Goal: Task Accomplishment & Management: Use online tool/utility

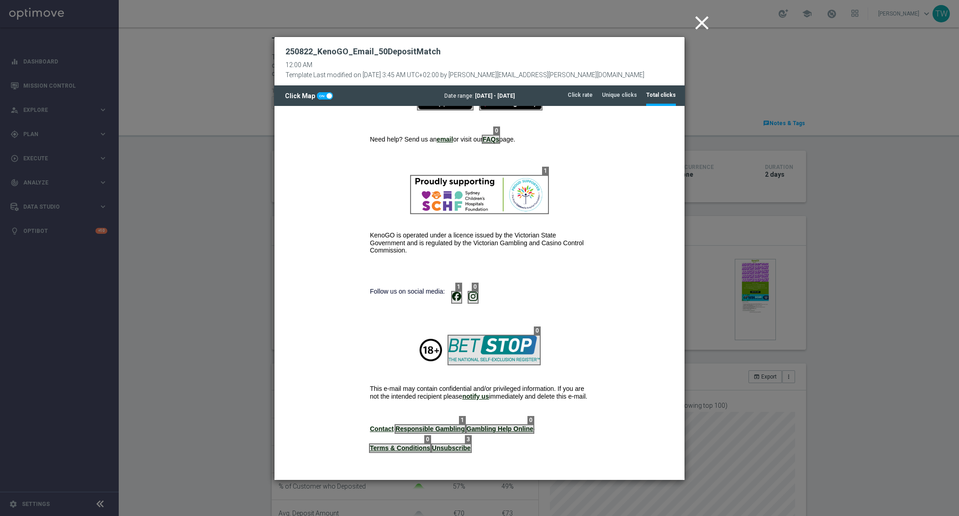
scroll to position [285, 0]
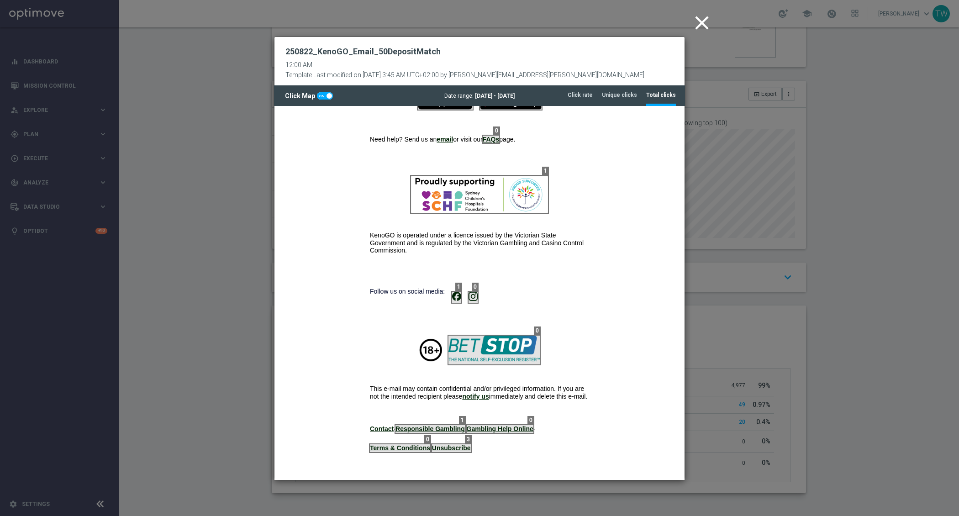
click at [698, 28] on icon "close" at bounding box center [701, 22] width 23 height 23
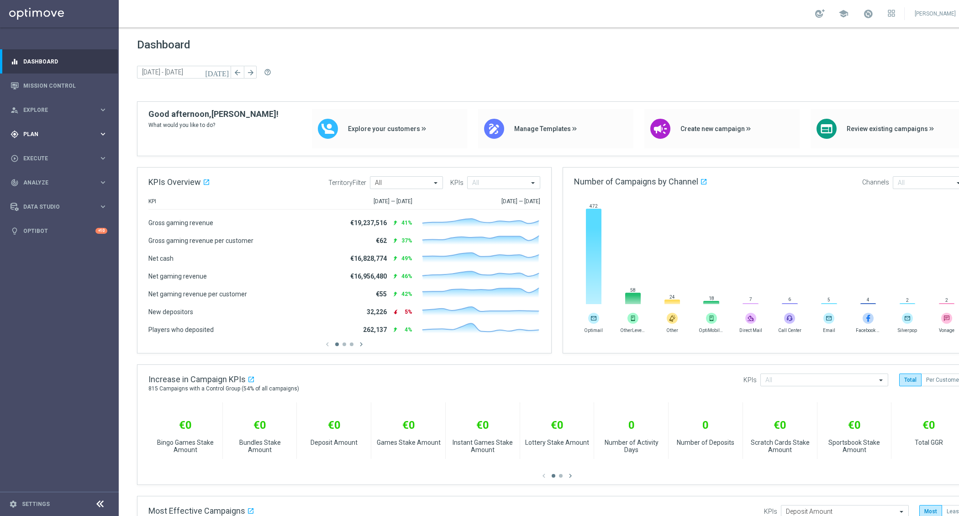
click at [99, 139] on div "gps_fixed Plan keyboard_arrow_right" at bounding box center [59, 134] width 118 height 24
click at [101, 137] on icon "keyboard_arrow_right" at bounding box center [103, 134] width 9 height 9
click at [104, 183] on icon "keyboard_arrow_right" at bounding box center [103, 180] width 9 height 9
click at [36, 194] on link "Optimail" at bounding box center [61, 193] width 67 height 7
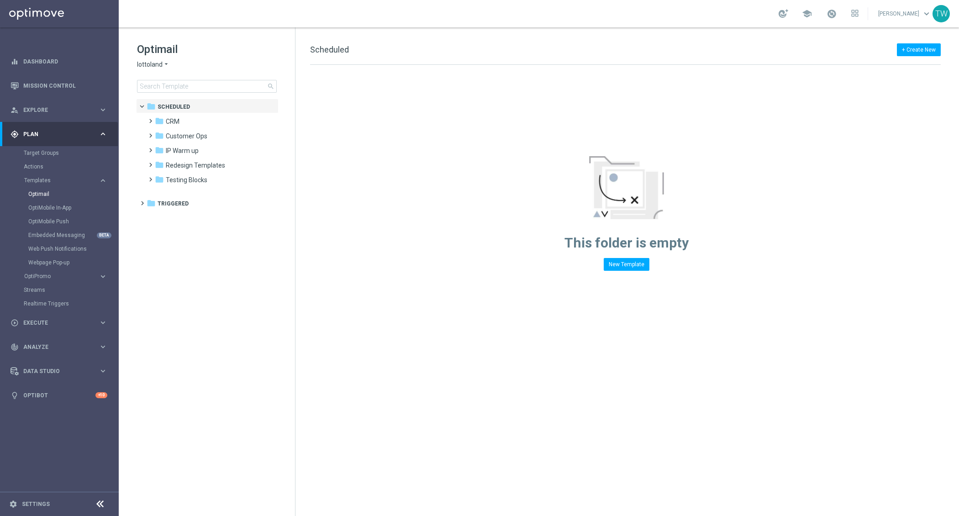
click at [159, 62] on span "lottoland" at bounding box center [150, 64] width 26 height 9
click at [0, 0] on span "KenoGO" at bounding box center [0, 0] width 0 height 0
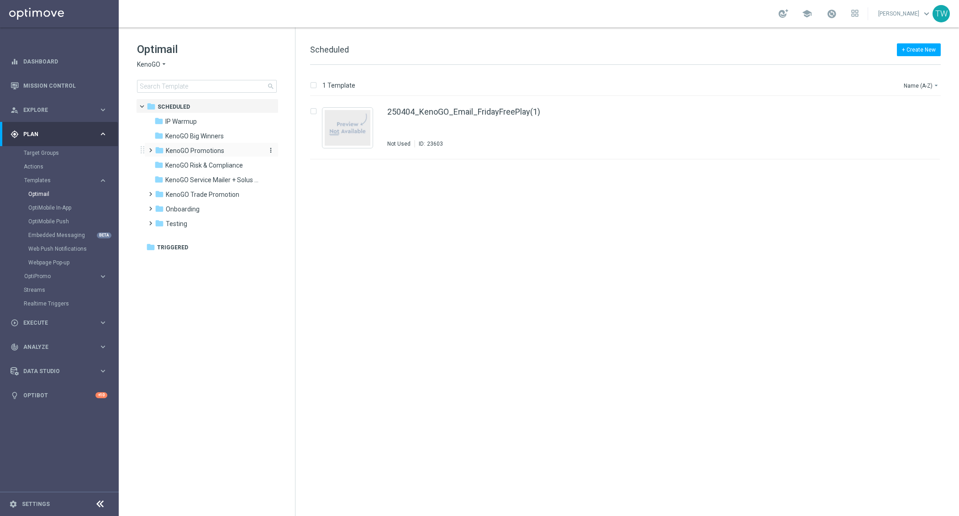
click at [210, 152] on span "KenoGO Promotions" at bounding box center [195, 151] width 58 height 8
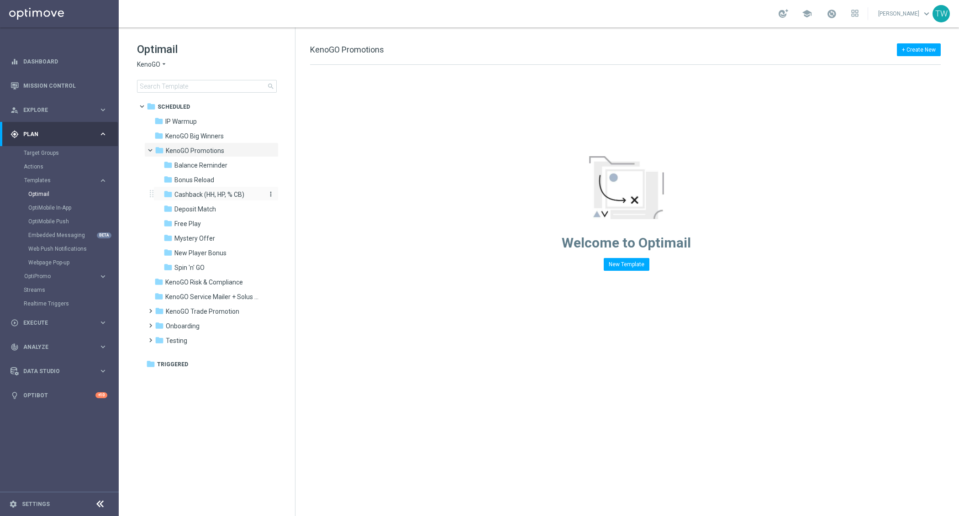
click at [227, 192] on span "Cashback (HH, HP, % CB)" at bounding box center [209, 194] width 70 height 8
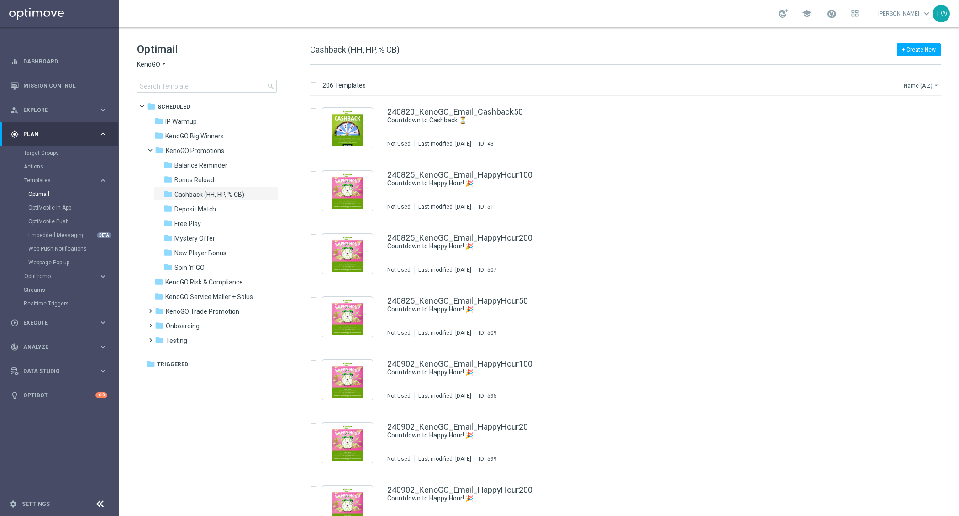
click at [912, 84] on button "Name (A-Z) arrow_drop_down" at bounding box center [922, 85] width 38 height 11
click at [903, 123] on span "Date Modified (Newest)" at bounding box center [905, 126] width 61 height 6
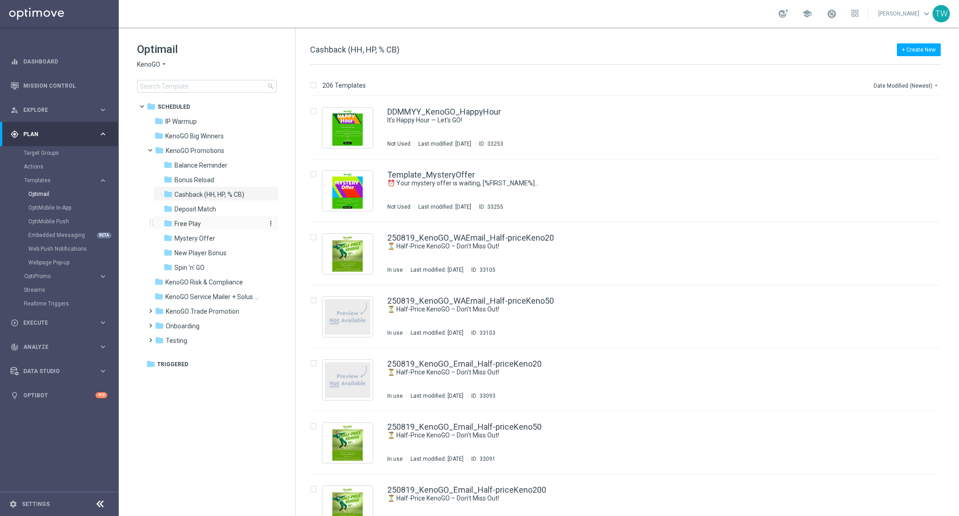
click at [190, 225] on span "Free Play" at bounding box center [187, 224] width 26 height 8
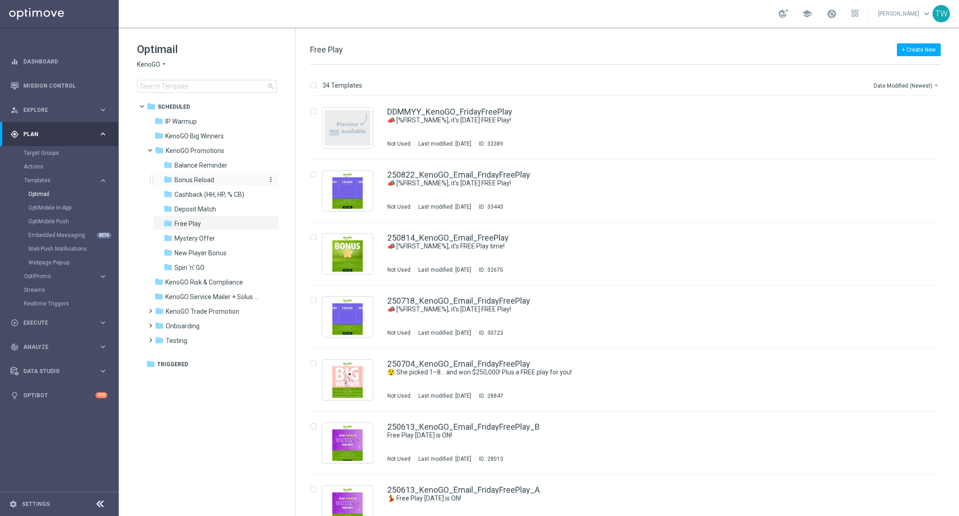
click at [217, 176] on div "folder Bonus Reload" at bounding box center [211, 180] width 97 height 11
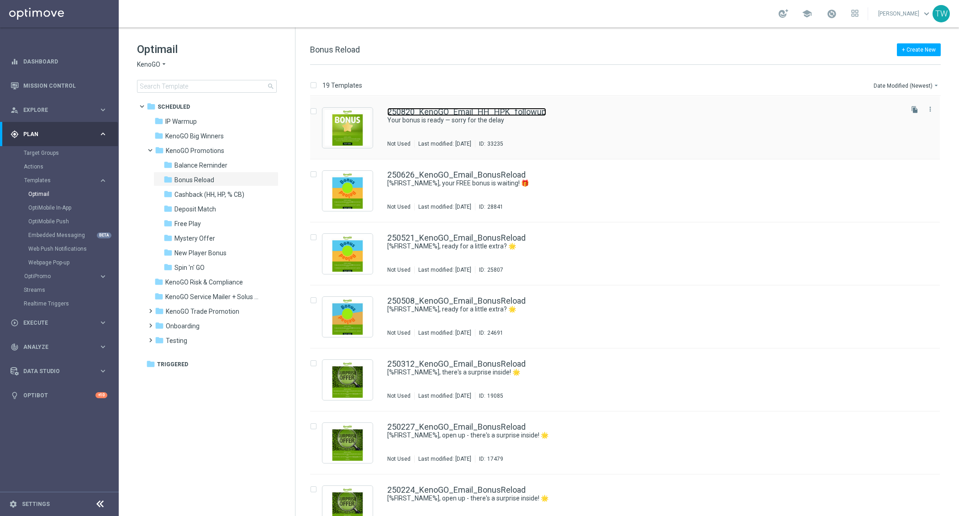
click at [485, 116] on link "250820_KenoGO_Email_HH_HPK_followup" at bounding box center [466, 112] width 159 height 8
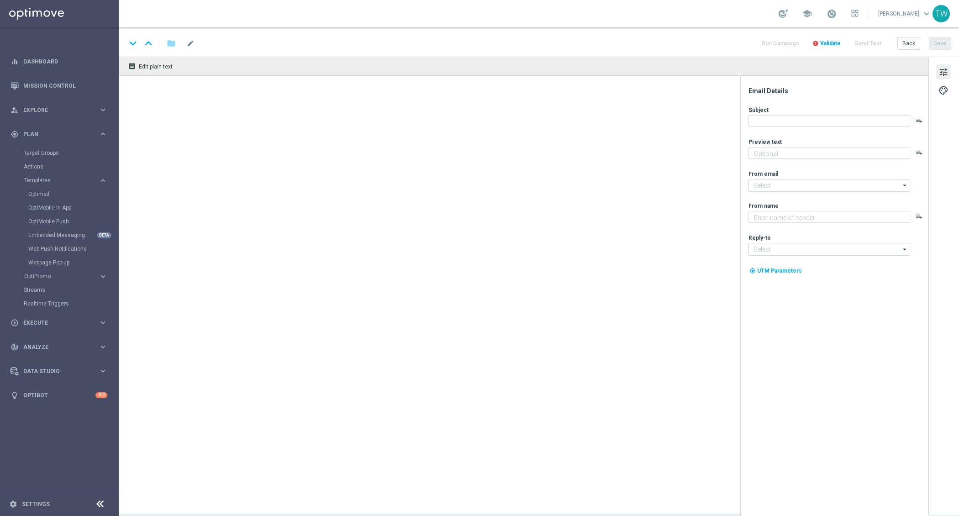
type textarea "It's in your account, ready to use."
type input "mail@crm.kenogo.com.au"
type textarea "KenoGO"
type input "support@kenogo.com.au"
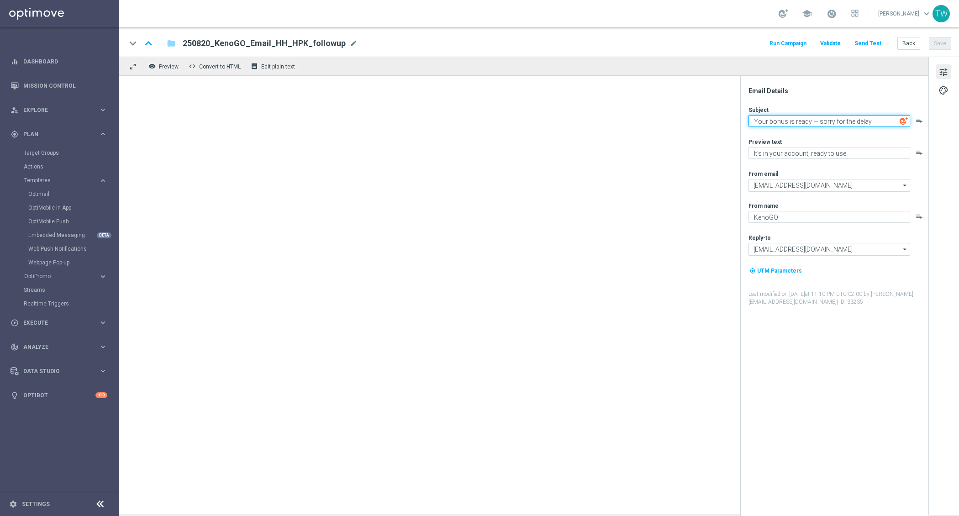
click at [880, 120] on textarea "Your bonus is ready — sorry for the delay" at bounding box center [829, 121] width 162 height 12
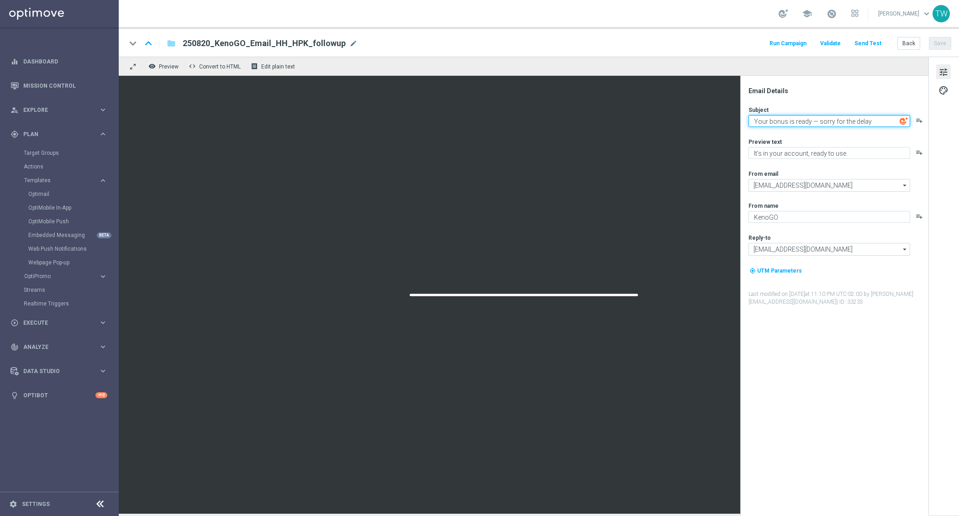
click at [875, 122] on textarea "Your bonus is ready — sorry for the delay" at bounding box center [829, 121] width 162 height 12
